Goal: Information Seeking & Learning: Learn about a topic

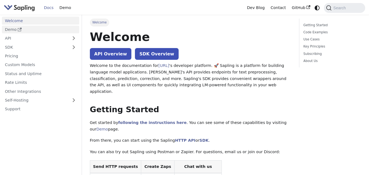
click at [34, 29] on link "Demo" at bounding box center [40, 30] width 77 height 8
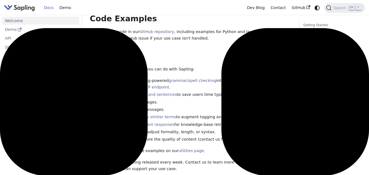
scroll to position [219, 0]
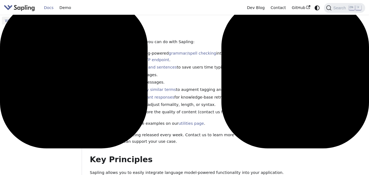
click at [121, 110] on link "Detect AI content" at bounding box center [120, 112] width 34 height 4
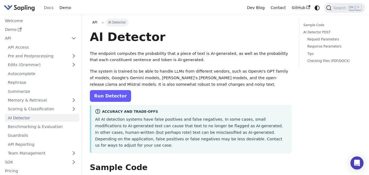
click at [121, 99] on link "Run Detector" at bounding box center [110, 96] width 41 height 12
